Goal: Task Accomplishment & Management: Manage account settings

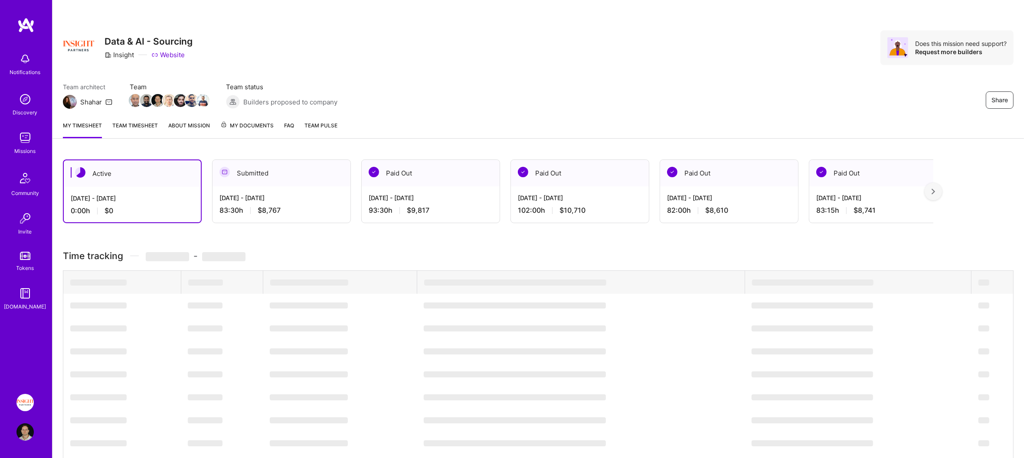
click at [24, 20] on img at bounding box center [25, 25] width 17 height 16
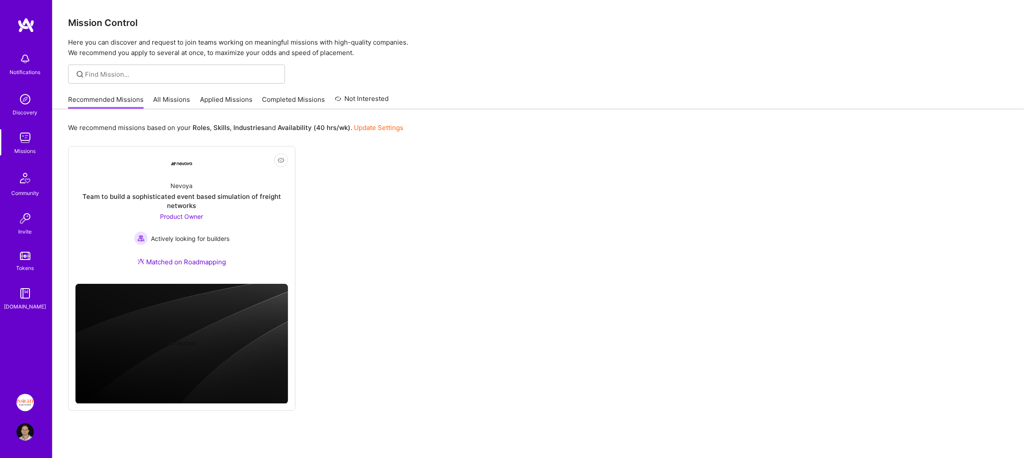
click at [25, 395] on img at bounding box center [24, 402] width 17 height 17
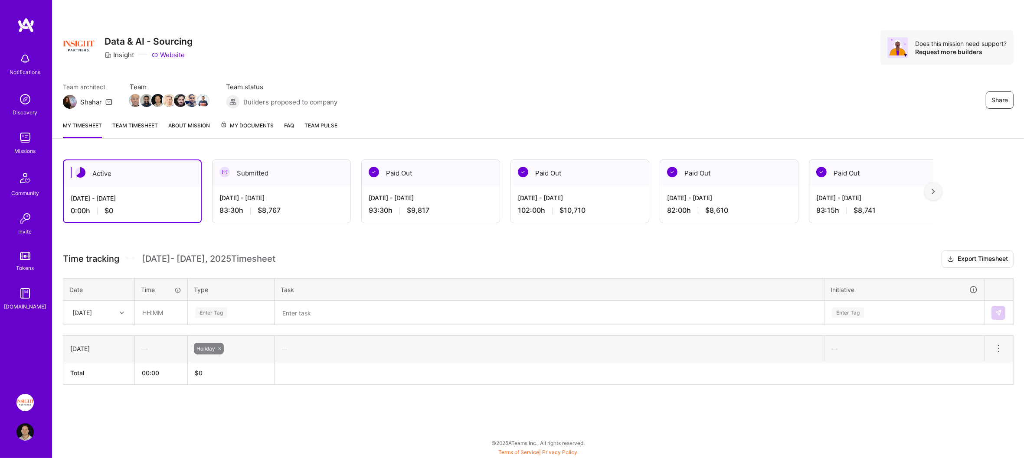
click at [290, 195] on div "[DATE] - [DATE]" at bounding box center [281, 197] width 124 height 9
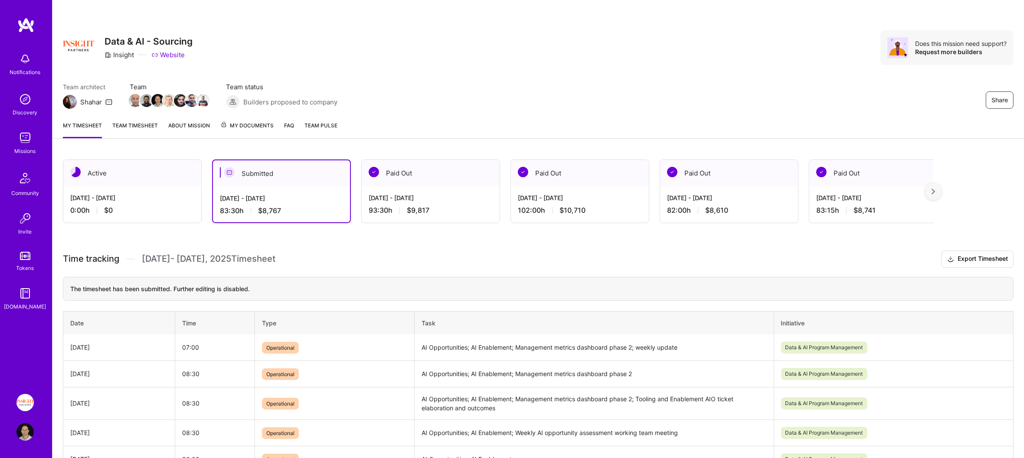
click at [157, 192] on div "[DATE] - [DATE] 0:00 h $0" at bounding box center [132, 205] width 138 height 36
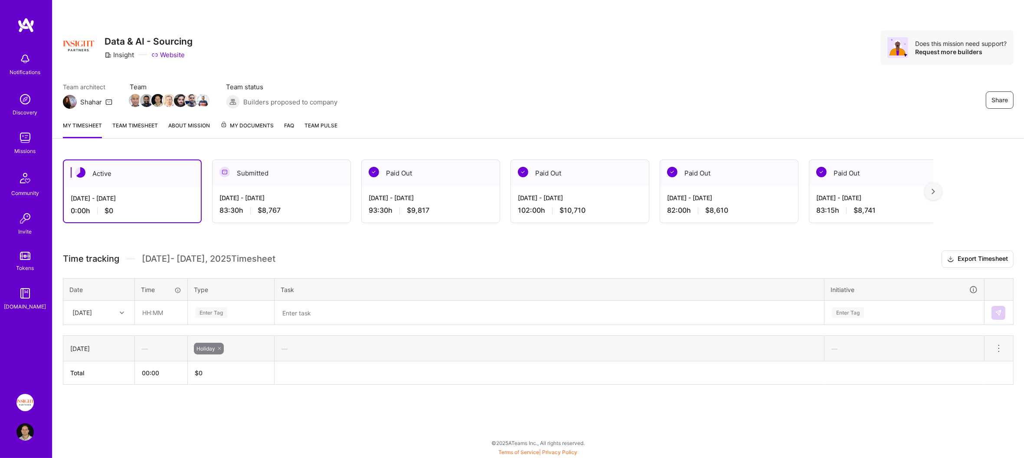
click at [273, 195] on div "[DATE] - [DATE]" at bounding box center [281, 197] width 124 height 9
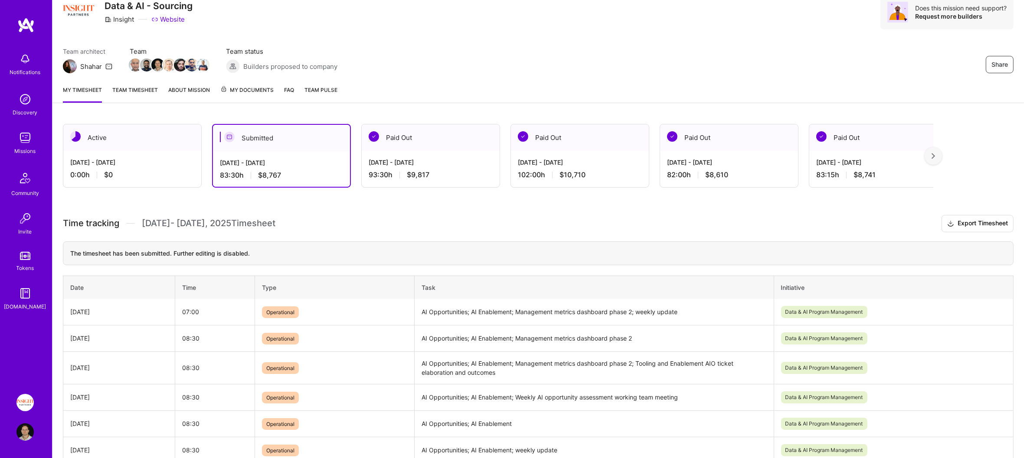
scroll to position [35, 0]
click at [184, 177] on div "0:00 h $0" at bounding box center [132, 175] width 124 height 9
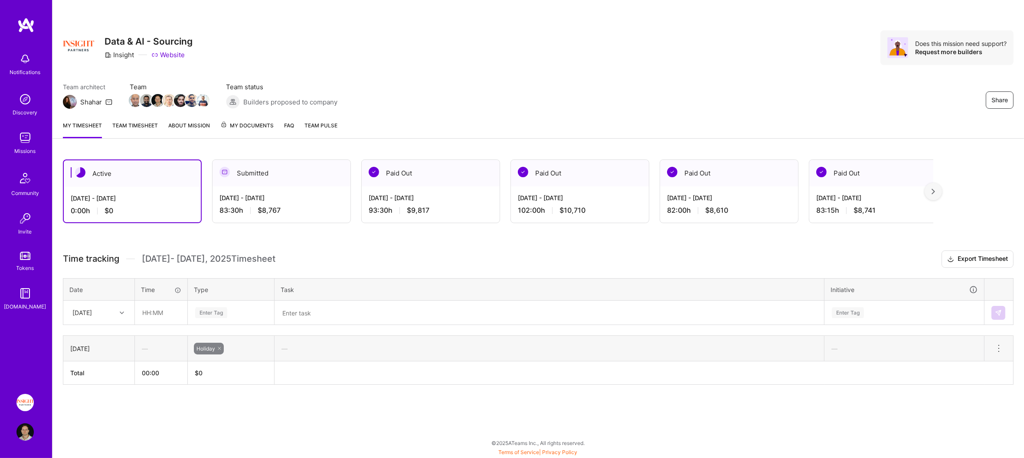
scroll to position [0, 0]
